Goal: Information Seeking & Learning: Learn about a topic

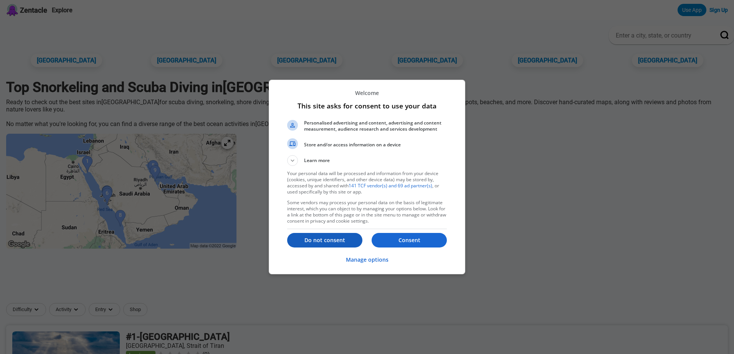
click at [331, 237] on p "Do not consent" at bounding box center [324, 241] width 75 height 8
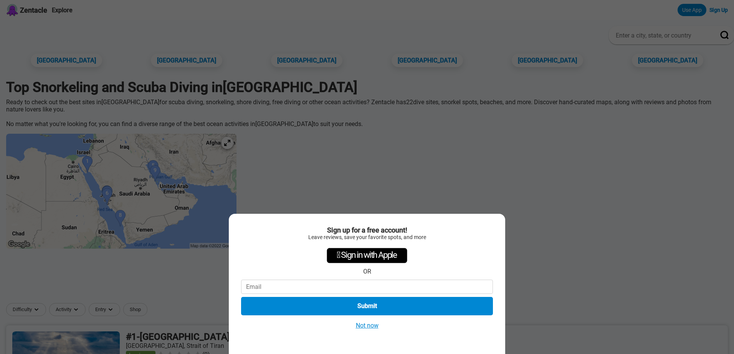
click at [118, 212] on div "Sign up for a free account! Leave reviews, save your favorite spots, and more …" at bounding box center [367, 177] width 734 height 354
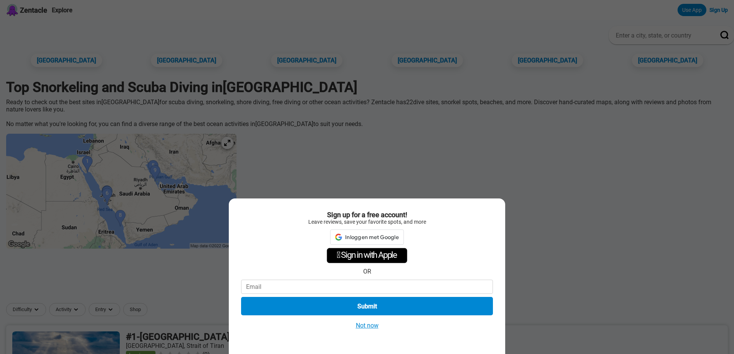
click at [364, 331] on div "Sign up for a free account! Leave reviews, save your favorite spots, and more I…" at bounding box center [367, 277] width 276 height 156
click at [364, 328] on button "Not now" at bounding box center [366, 326] width 27 height 8
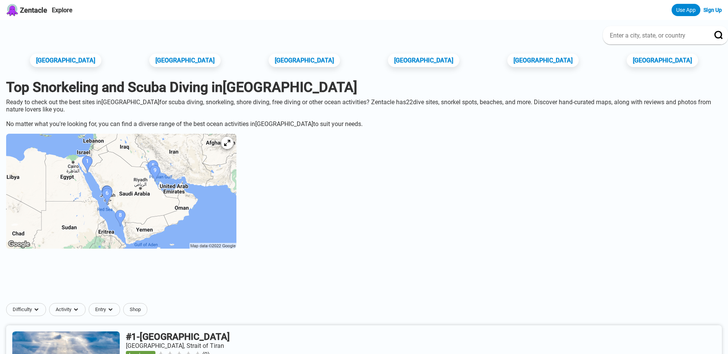
click at [133, 209] on img at bounding box center [121, 191] width 230 height 115
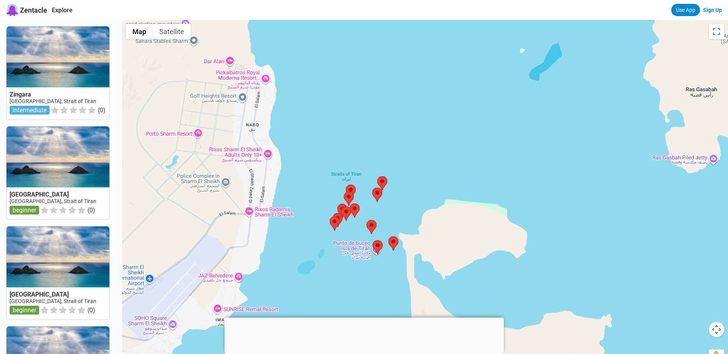
click at [365, 251] on div at bounding box center [425, 197] width 606 height 354
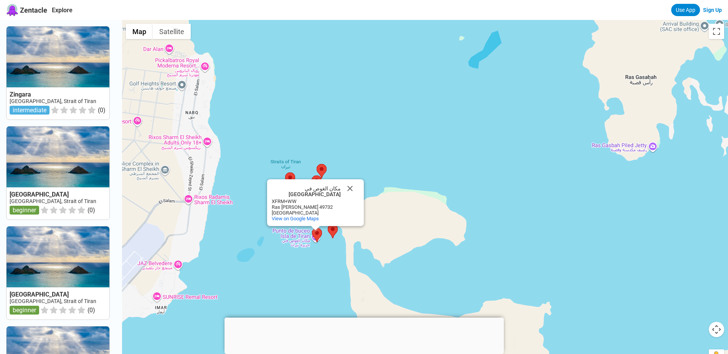
drag, startPoint x: 445, startPoint y: 197, endPoint x: 374, endPoint y: 186, distance: 71.3
click at [390, 186] on div "مكان الغوص في [GEOGRAPHIC_DATA] مكان الغوص في [GEOGRAPHIC_DATA]+WW Ras [PERSON_…" at bounding box center [425, 197] width 606 height 354
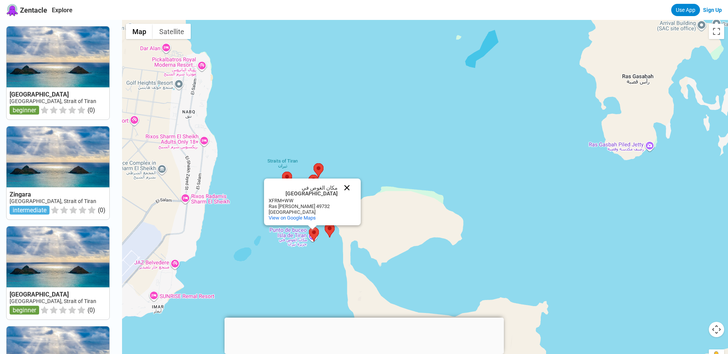
click at [353, 189] on button "Close" at bounding box center [347, 188] width 18 height 18
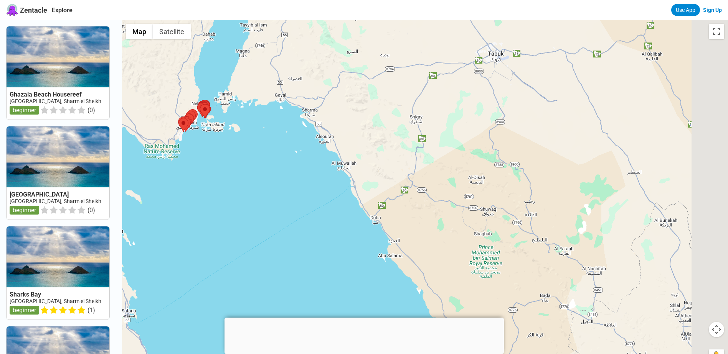
drag, startPoint x: 524, startPoint y: 216, endPoint x: 266, endPoint y: 127, distance: 272.5
click at [266, 128] on div at bounding box center [425, 197] width 606 height 354
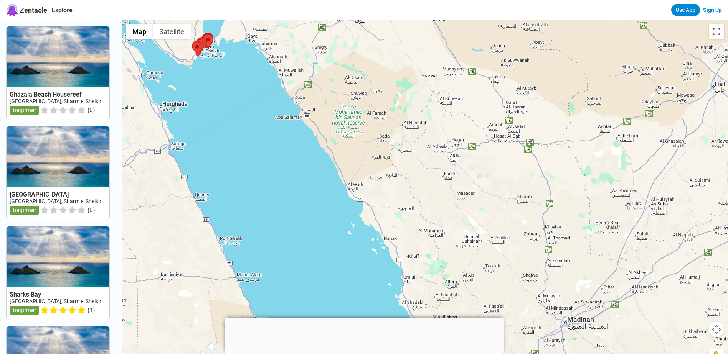
drag, startPoint x: 462, startPoint y: 185, endPoint x: 451, endPoint y: 114, distance: 71.0
click at [453, 116] on div at bounding box center [425, 197] width 606 height 354
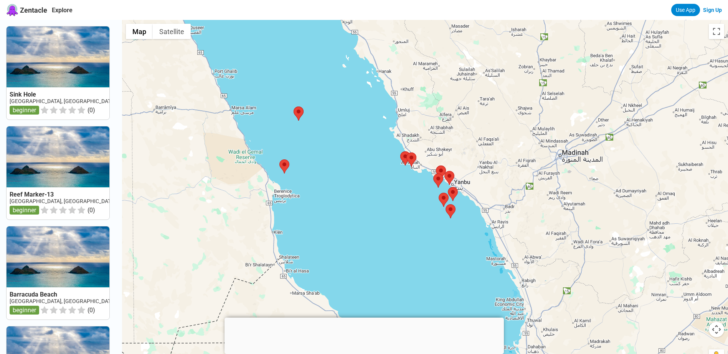
drag, startPoint x: 451, startPoint y: 212, endPoint x: 445, endPoint y: 101, distance: 111.0
click at [445, 101] on div at bounding box center [425, 197] width 606 height 354
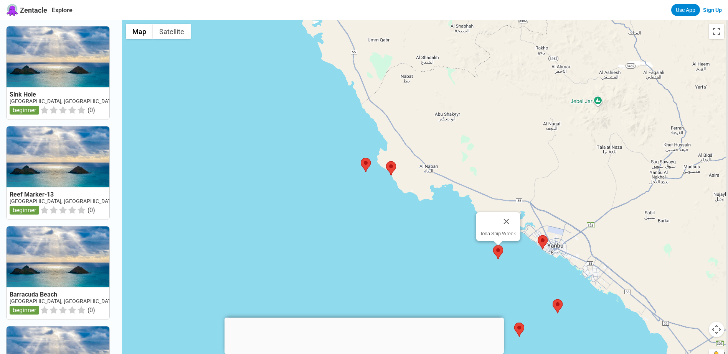
click at [503, 253] on img at bounding box center [498, 253] width 10 height 14
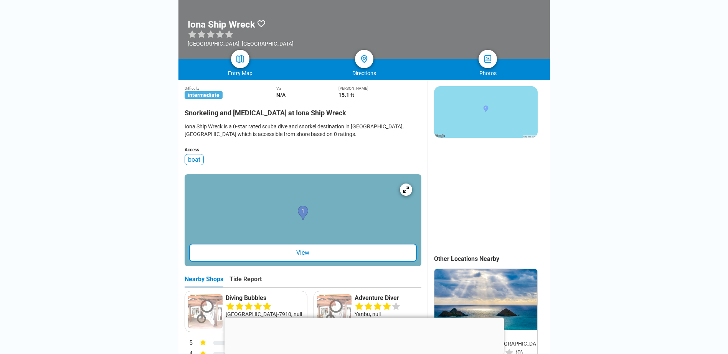
scroll to position [153, 0]
